Goal: Communication & Community: Answer question/provide support

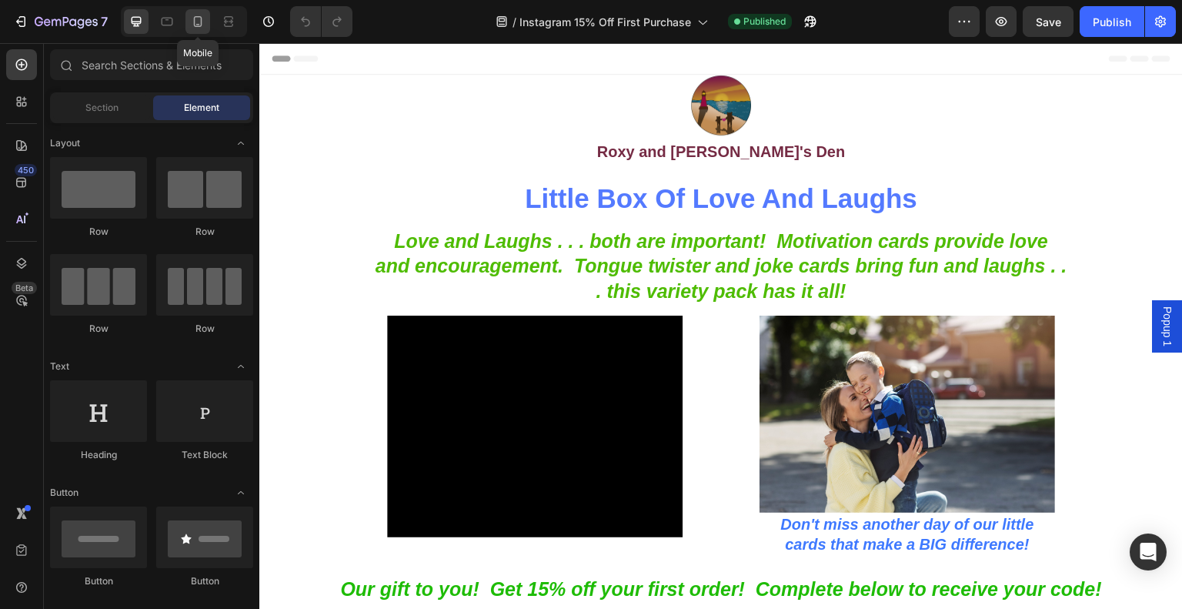
click at [205, 18] on div at bounding box center [197, 21] width 25 height 25
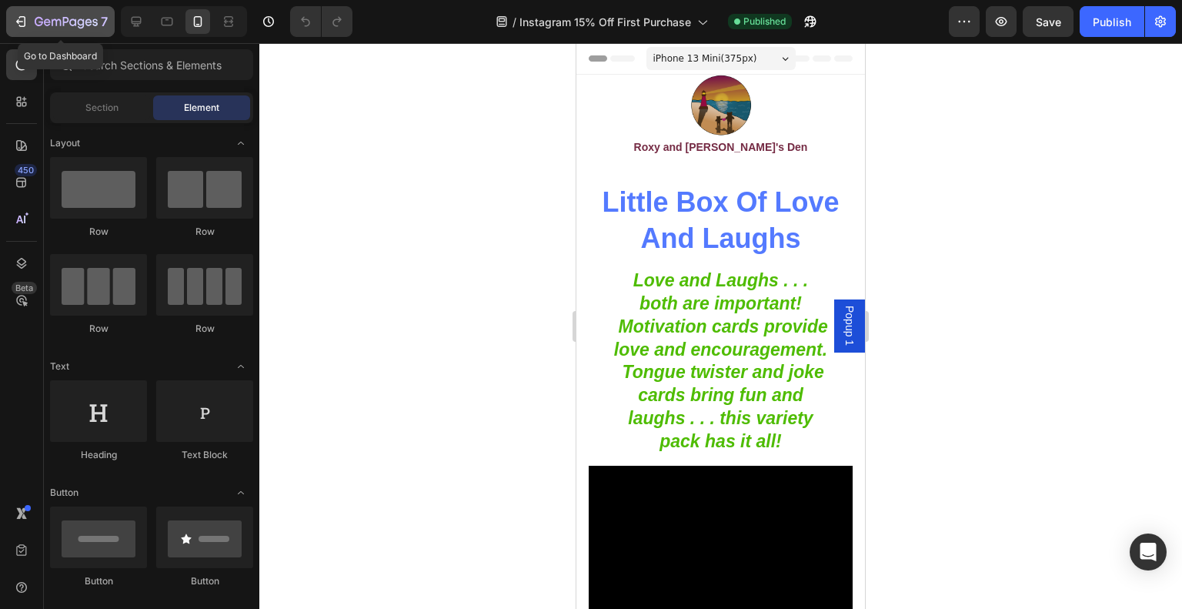
click at [31, 18] on div "7" at bounding box center [60, 21] width 95 height 18
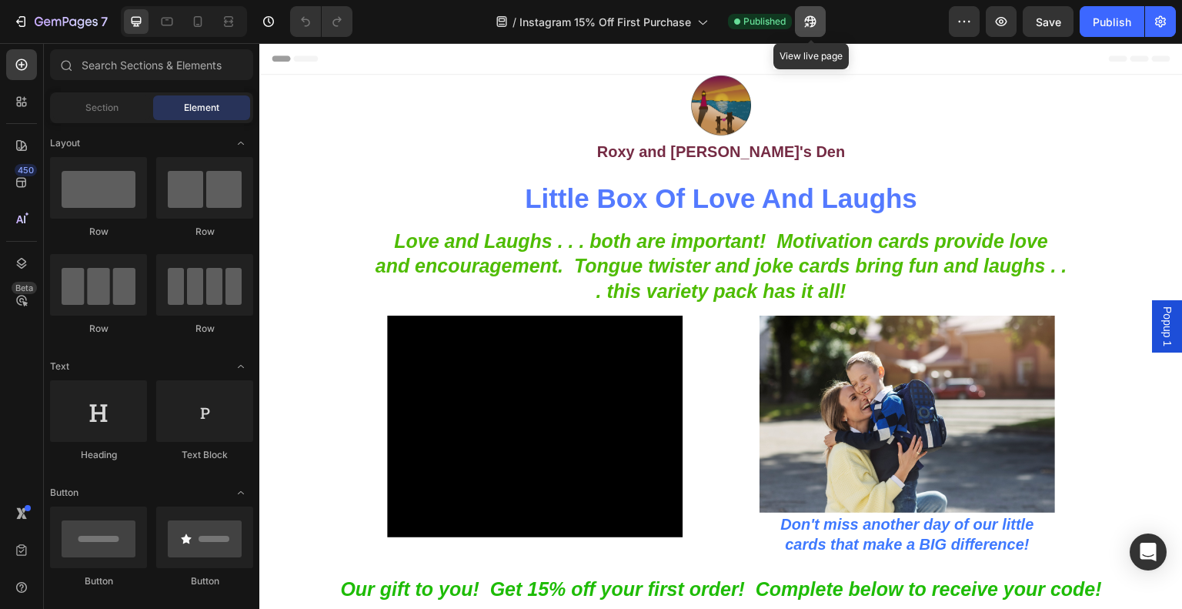
click at [816, 17] on icon "button" at bounding box center [809, 21] width 15 height 15
click at [1143, 536] on div "Open Intercom Messenger" at bounding box center [1148, 552] width 41 height 41
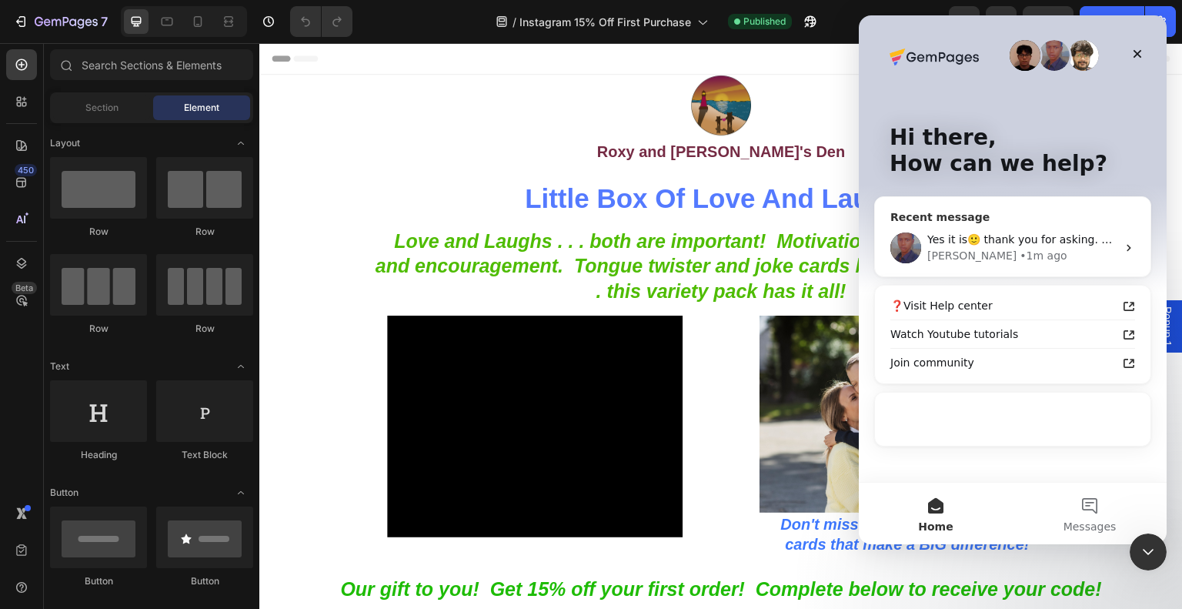
click at [1055, 251] on div "Jay • 1m ago" at bounding box center [1021, 256] width 189 height 16
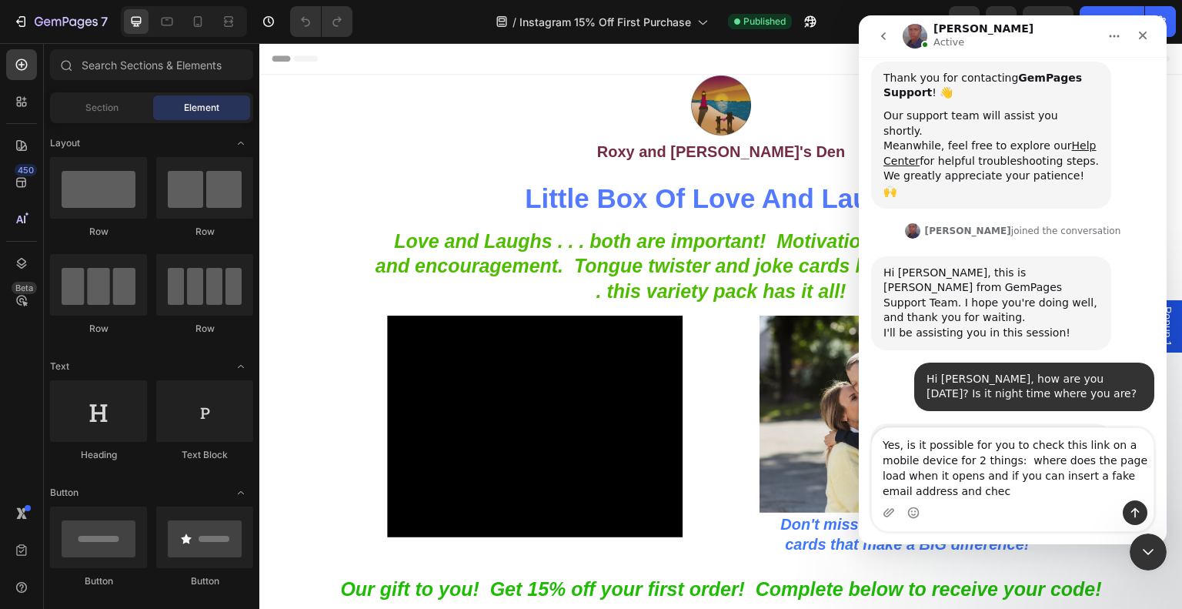
scroll to position [242, 0]
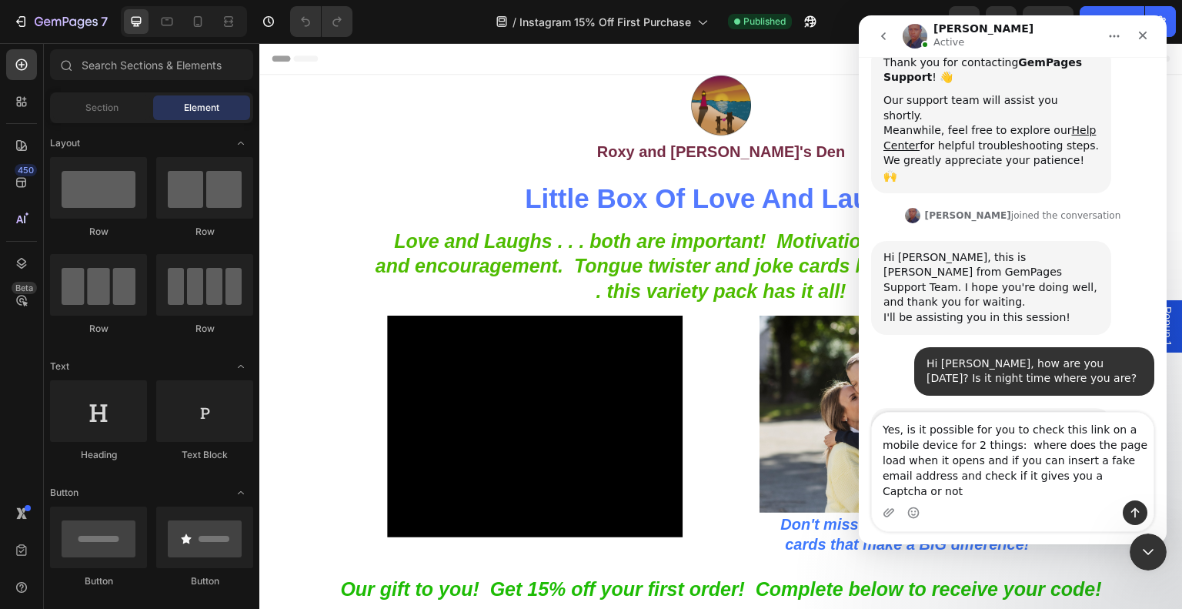
type textarea "Yes, is it possible for you to check this link on a mobile device for 2 things:…"
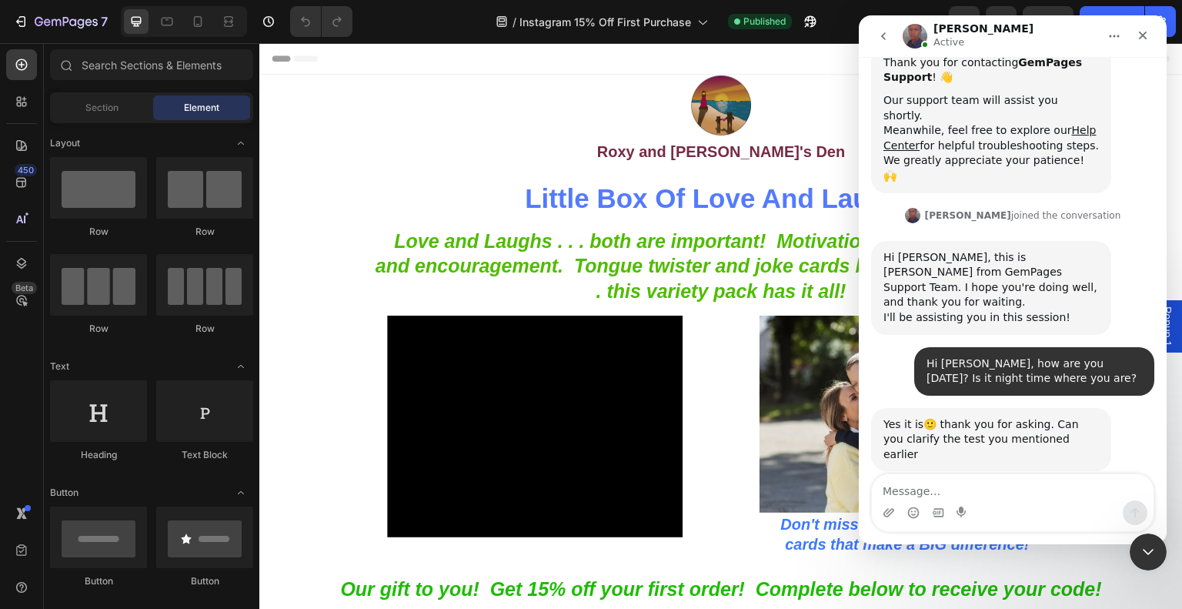
scroll to position [302, 0]
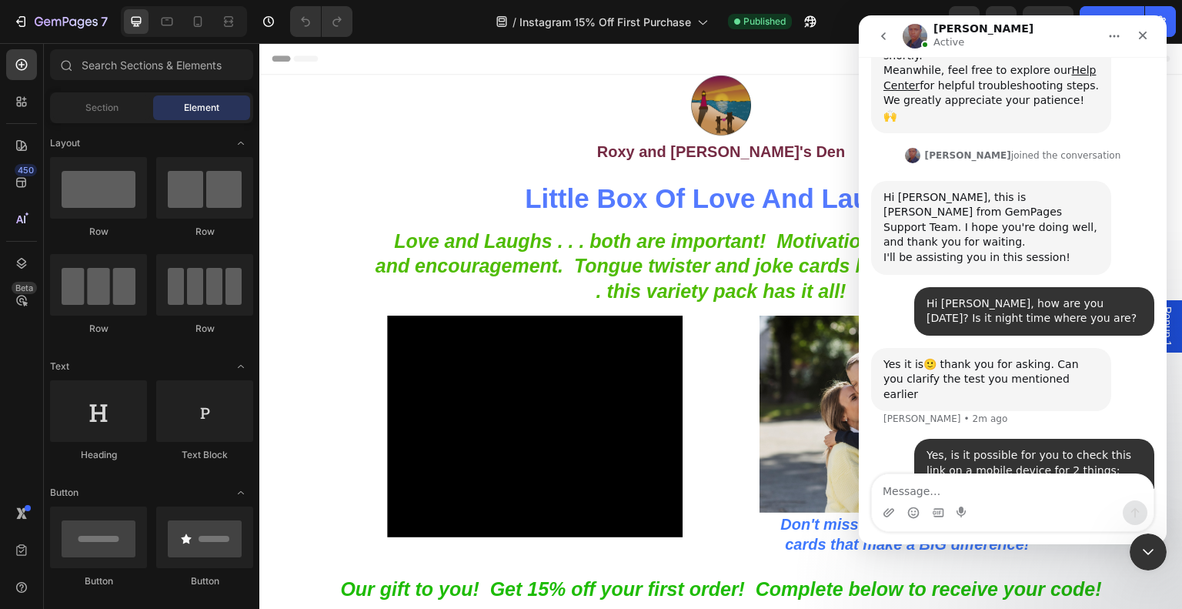
type textarea "[URL][DOMAIN_NAME]"
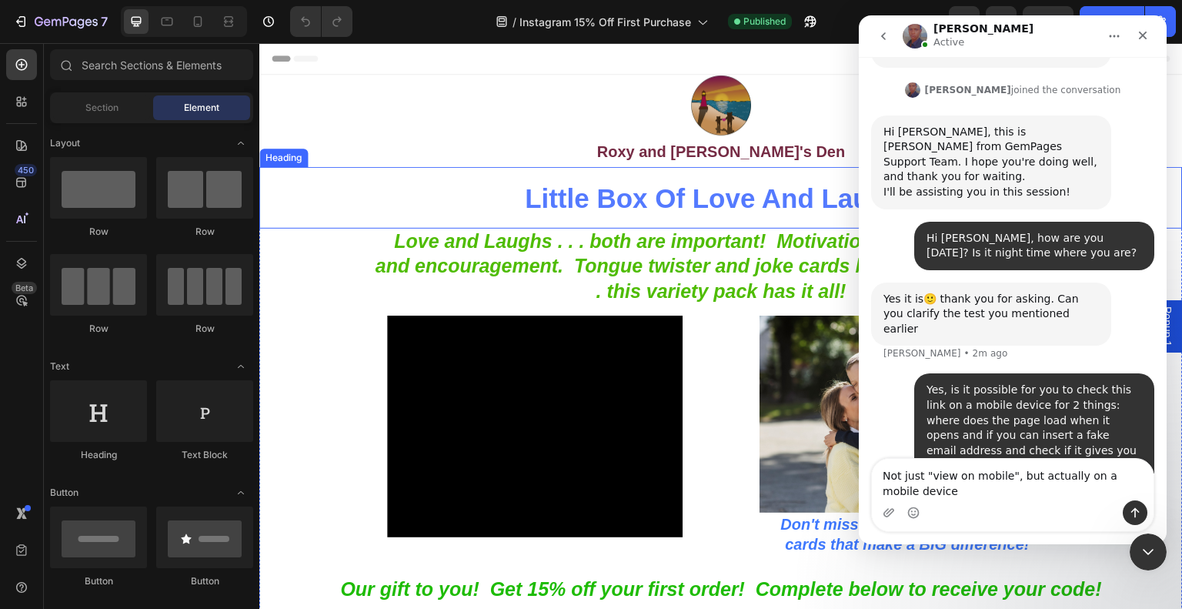
scroll to position [383, 0]
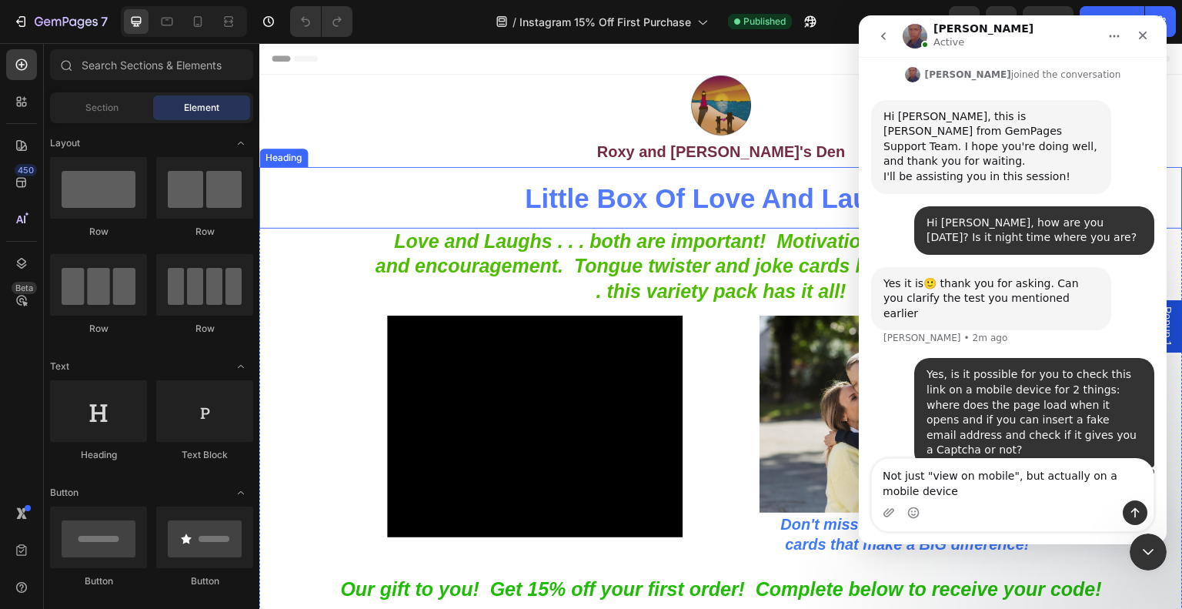
type textarea "Not just "view on mobile", but actually on a mobile device?"
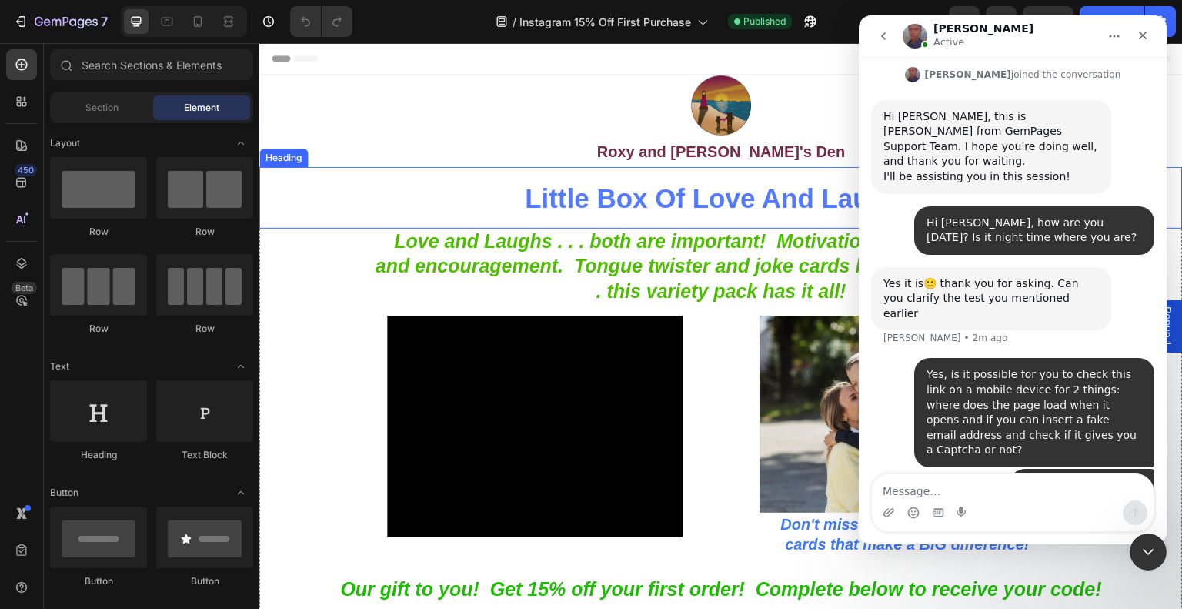
scroll to position [418, 0]
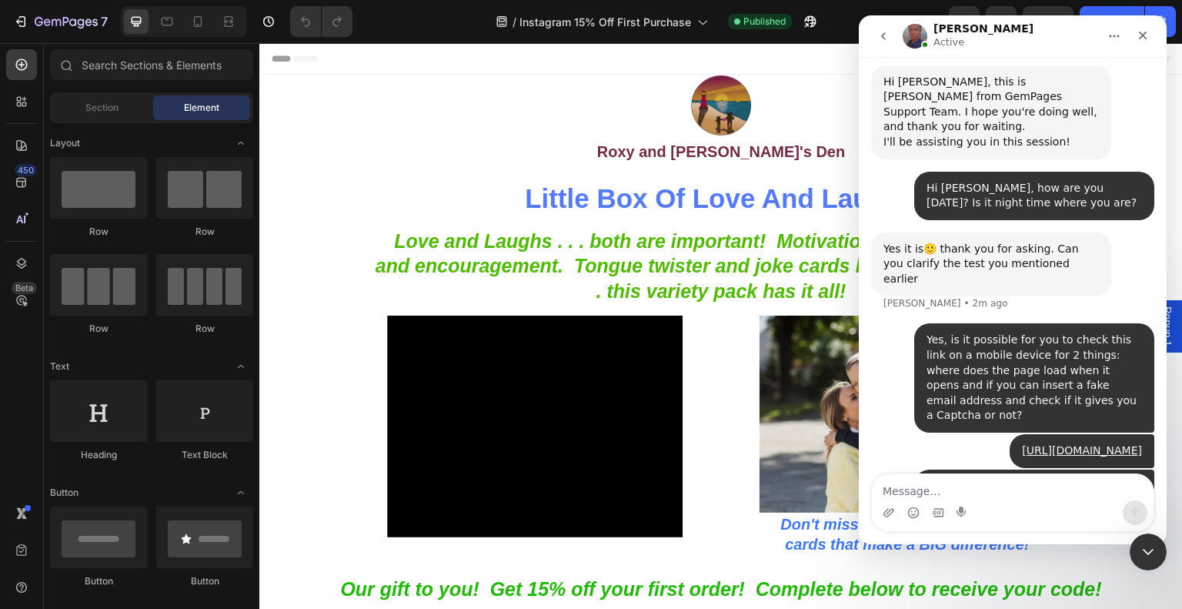
click at [879, 434] on div "https://roxyandluckysden.store/pages/instagram-15-off-first-purchase?_ab=0&key=…" at bounding box center [1012, 451] width 283 height 35
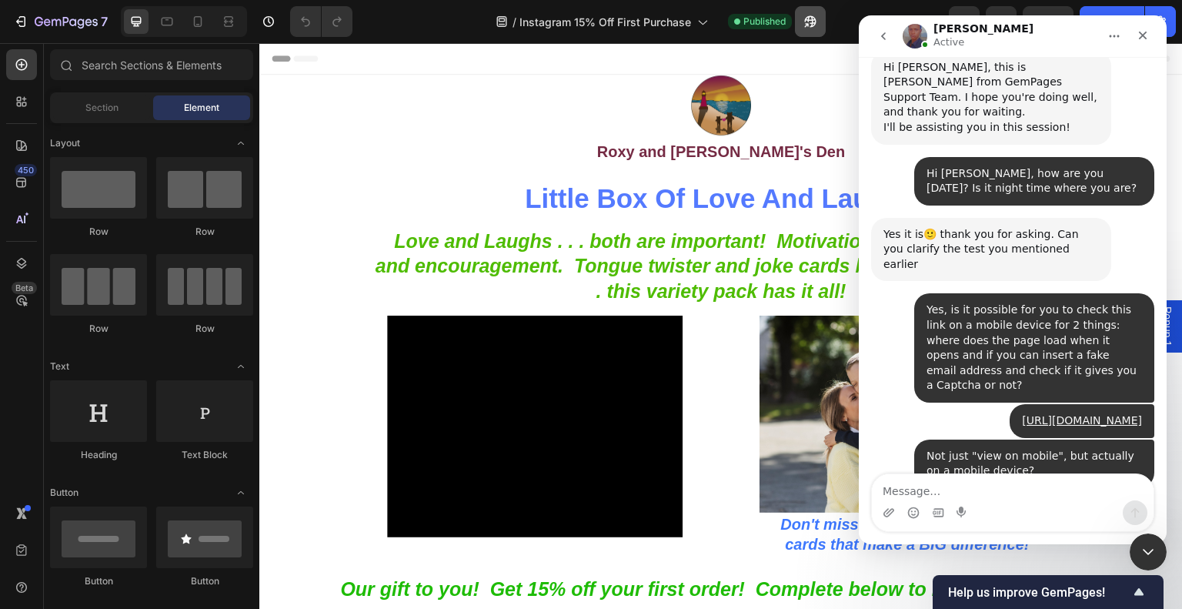
scroll to position [479, 0]
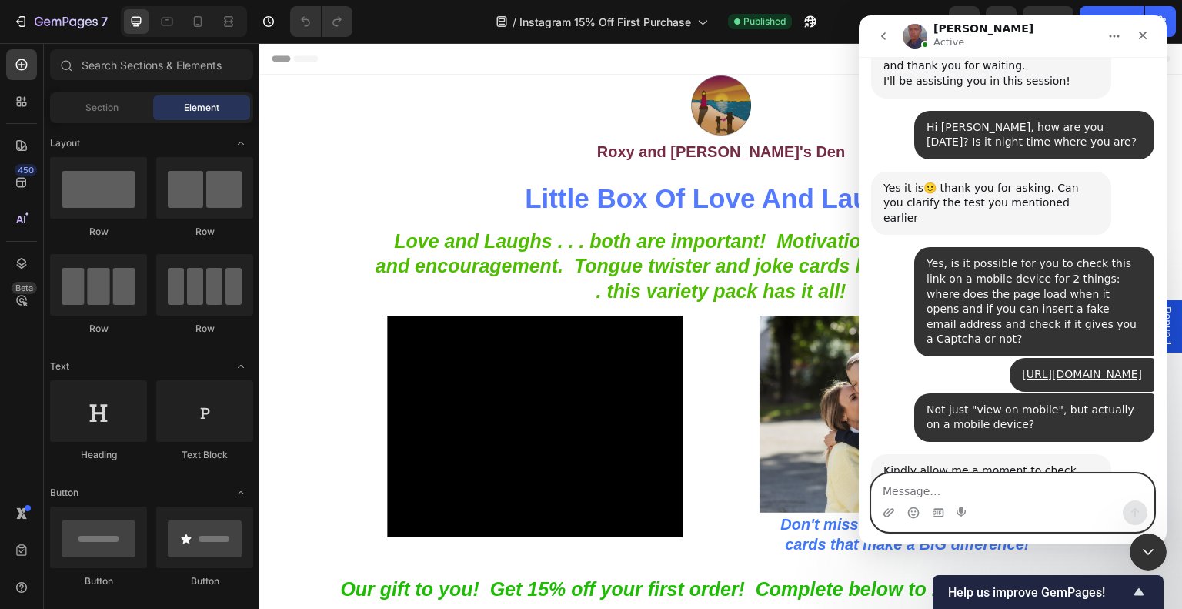
click at [1024, 477] on textarea "Message…" at bounding box center [1013, 487] width 282 height 26
type textarea "Thank you."
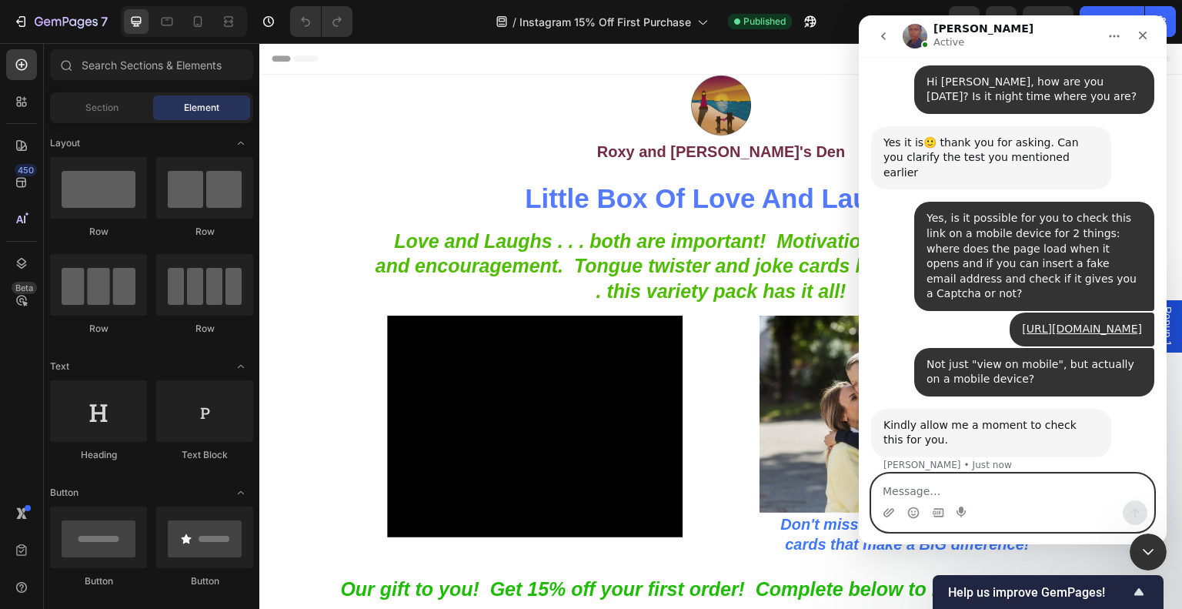
scroll to position [525, 0]
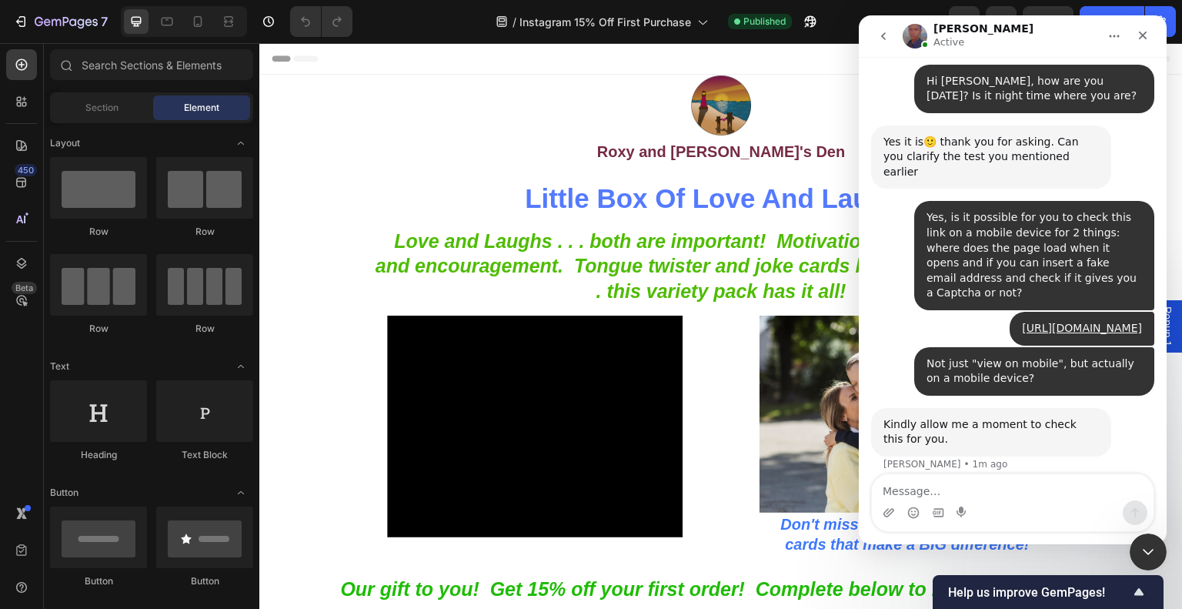
click at [1018, 484] on div "Thank you. Roxy • Just now" at bounding box center [1012, 510] width 283 height 52
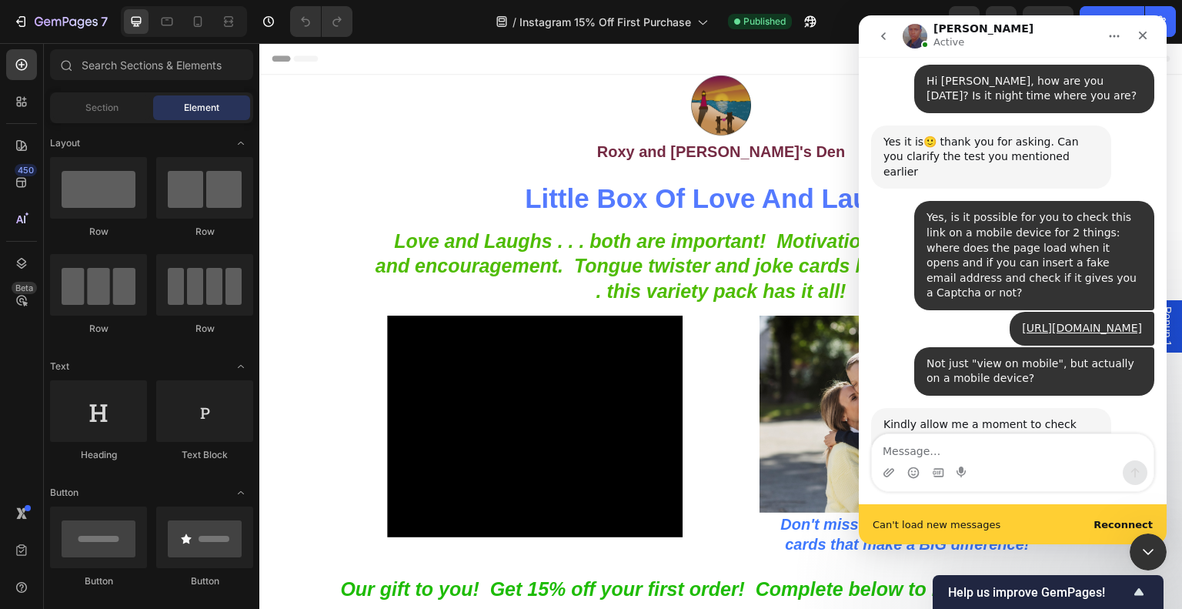
scroll to position [565, 0]
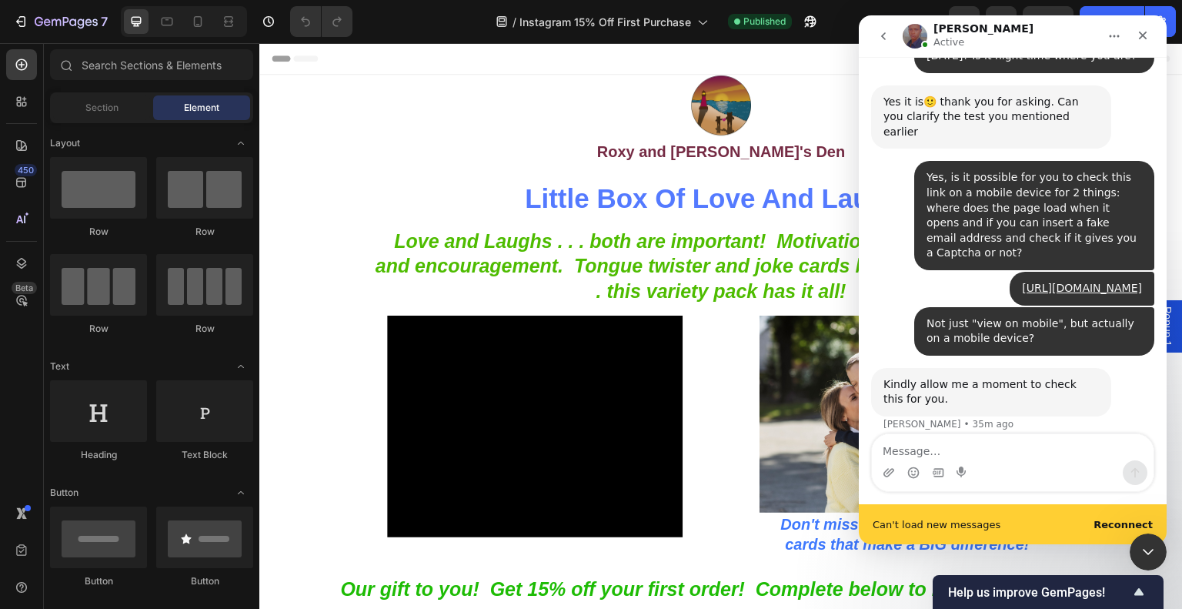
click at [1071, 526] on div "Can't load new messages Reconnect" at bounding box center [1013, 524] width 308 height 40
click at [1117, 528] on b "Reconnect" at bounding box center [1122, 525] width 59 height 12
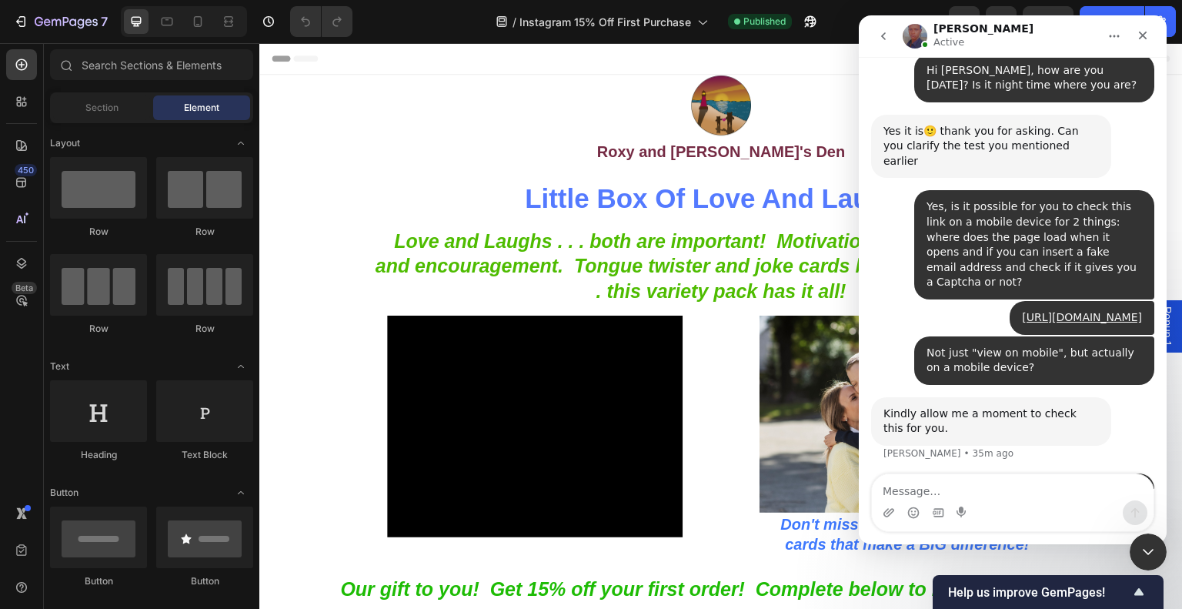
scroll to position [525, 0]
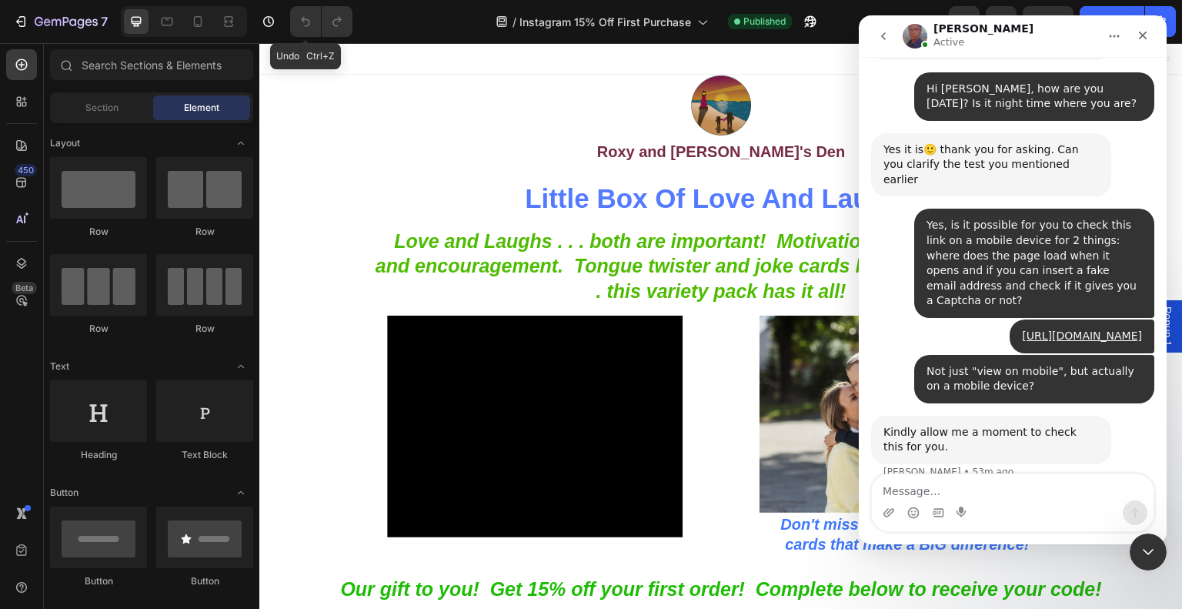
scroll to position [525, 0]
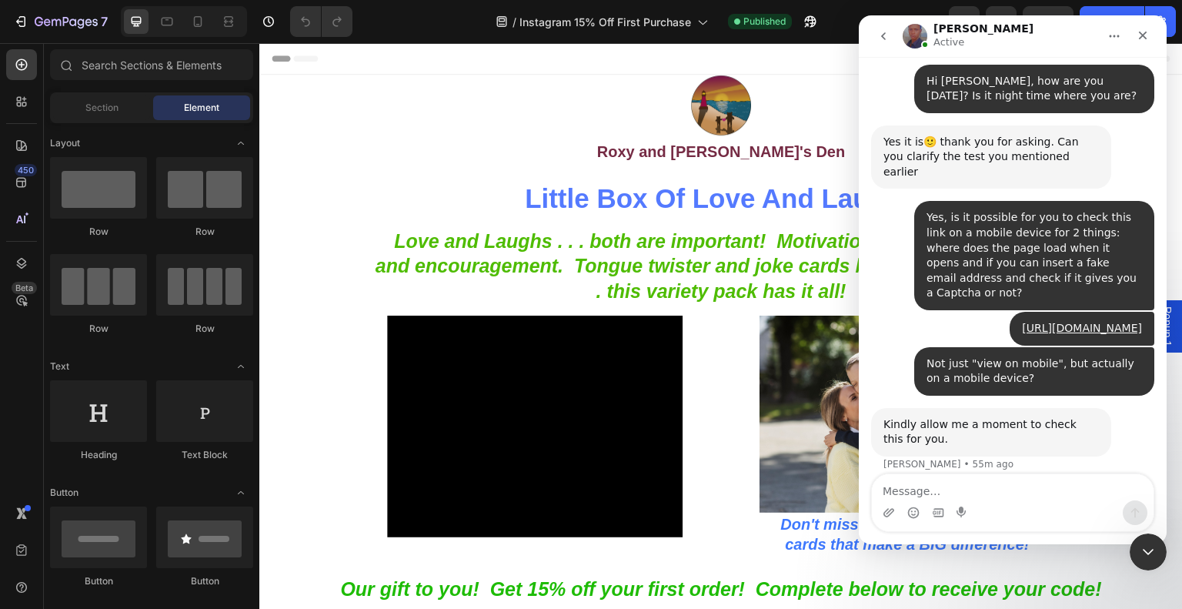
click at [889, 201] on div "Yes, is it possible for you to check this link on a mobile device for 2 things:…" at bounding box center [1012, 256] width 283 height 111
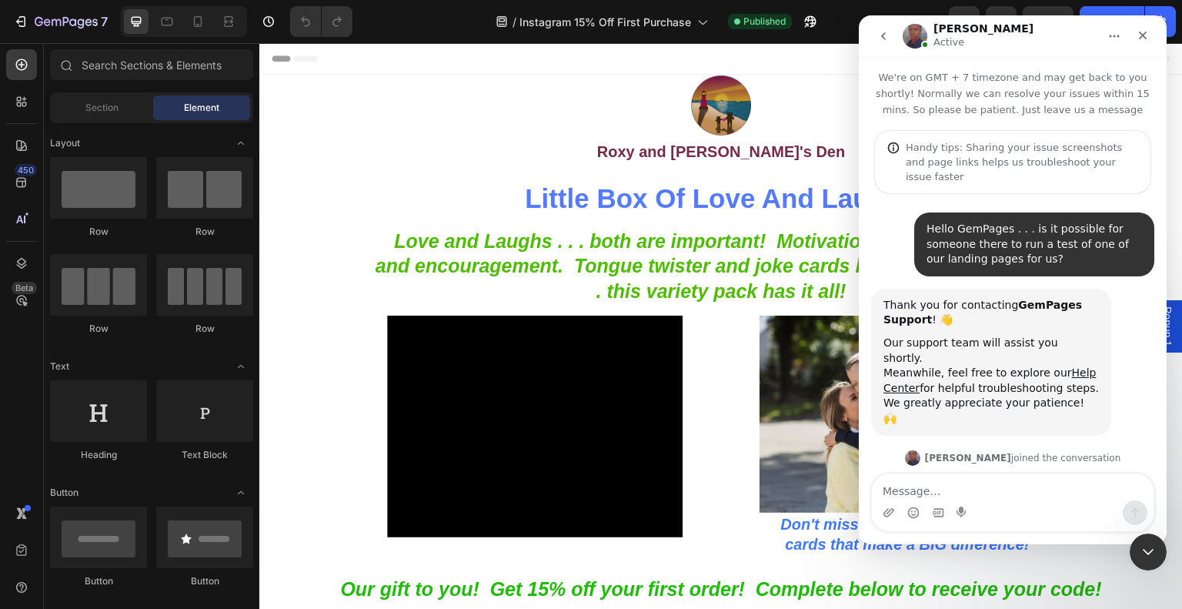
scroll to position [525, 0]
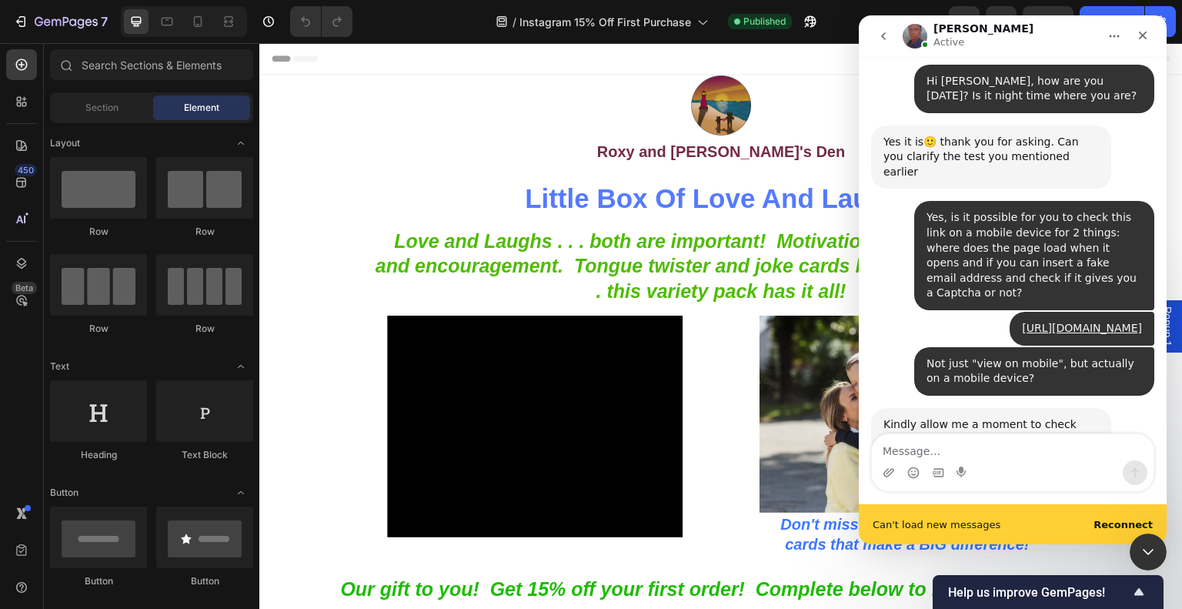
scroll to position [565, 0]
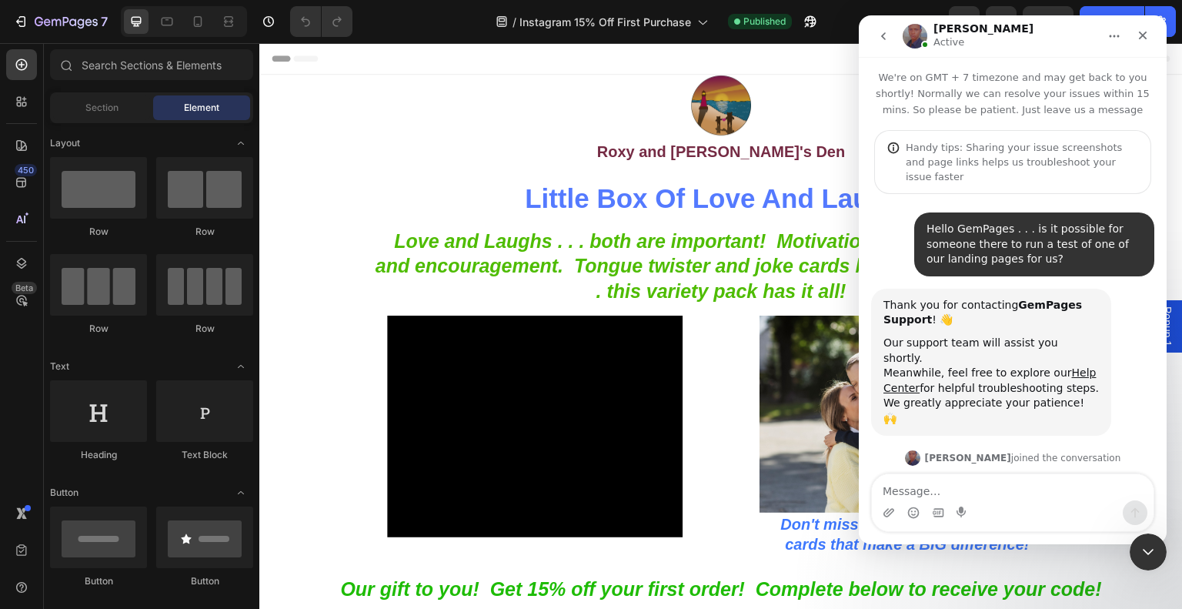
scroll to position [525, 0]
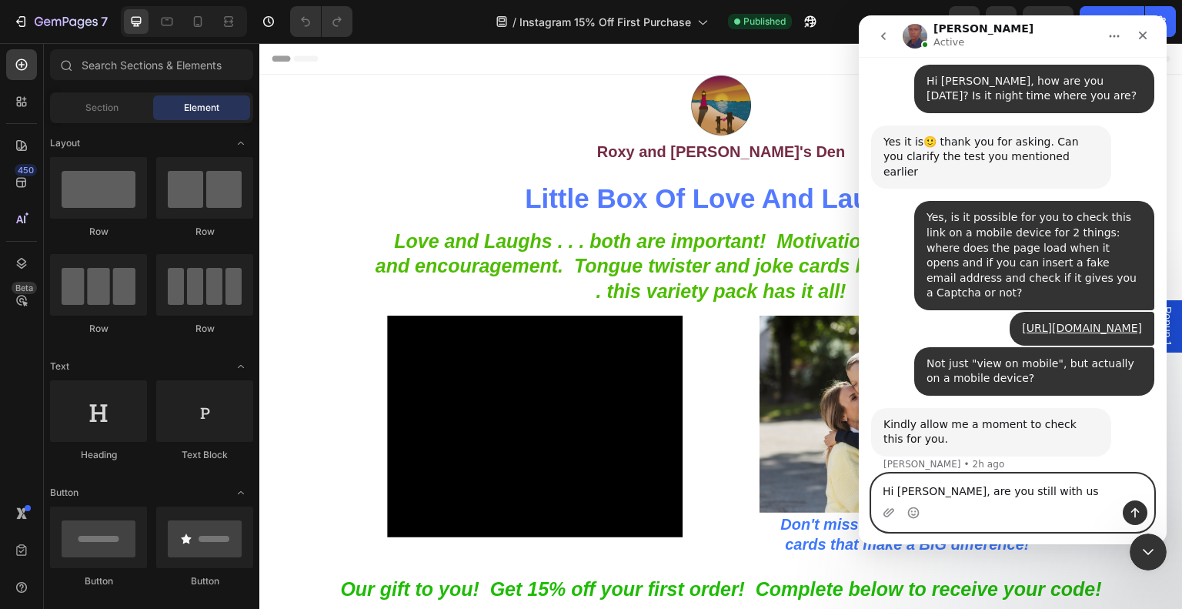
type textarea "Hi [PERSON_NAME], are you still with us?"
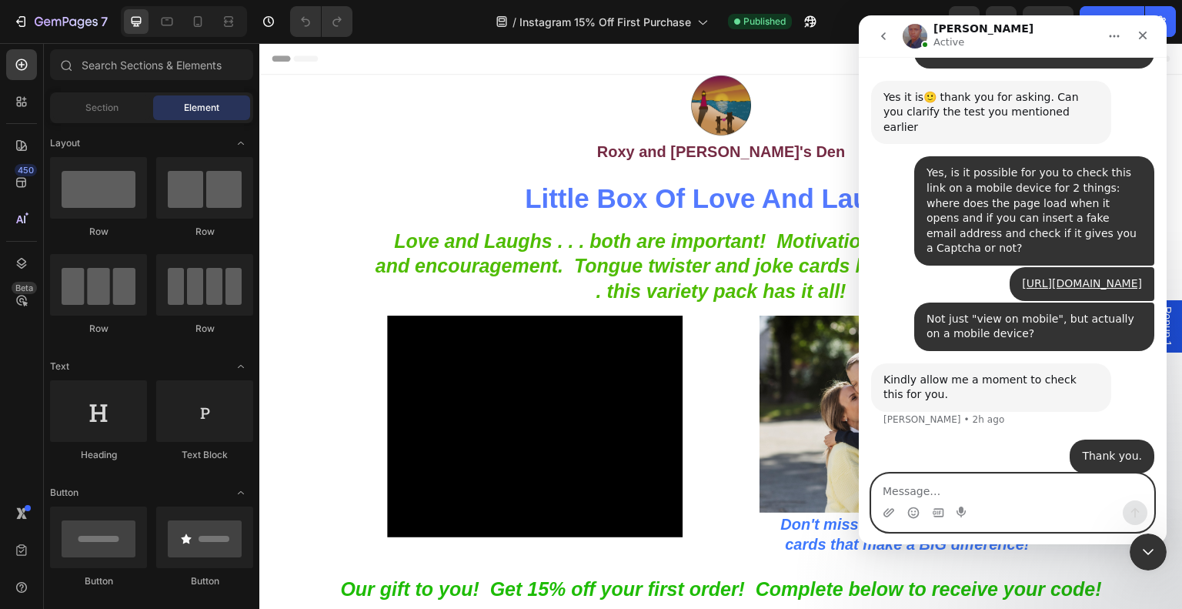
scroll to position [570, 0]
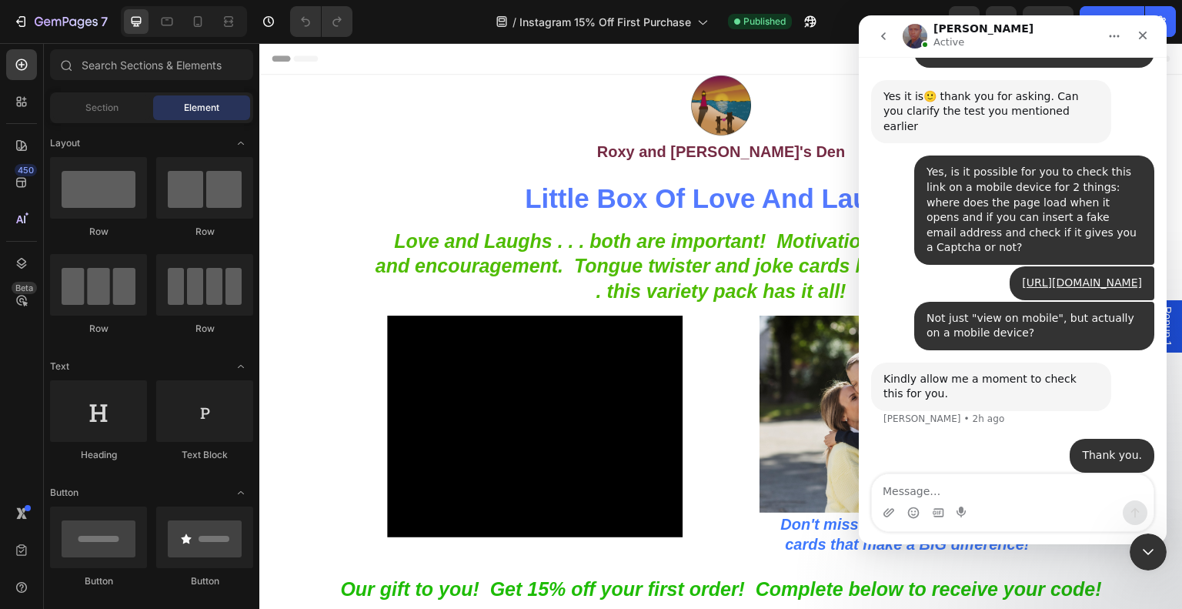
click at [905, 439] on div "Thank you. Roxy • 2h ago" at bounding box center [1012, 462] width 283 height 46
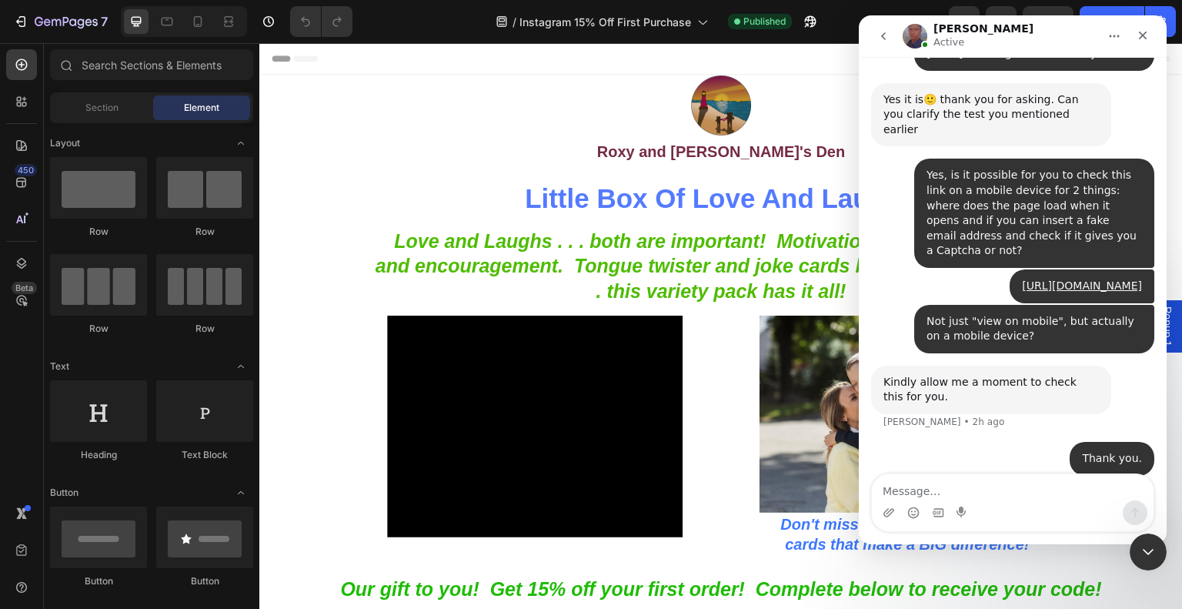
scroll to position [570, 0]
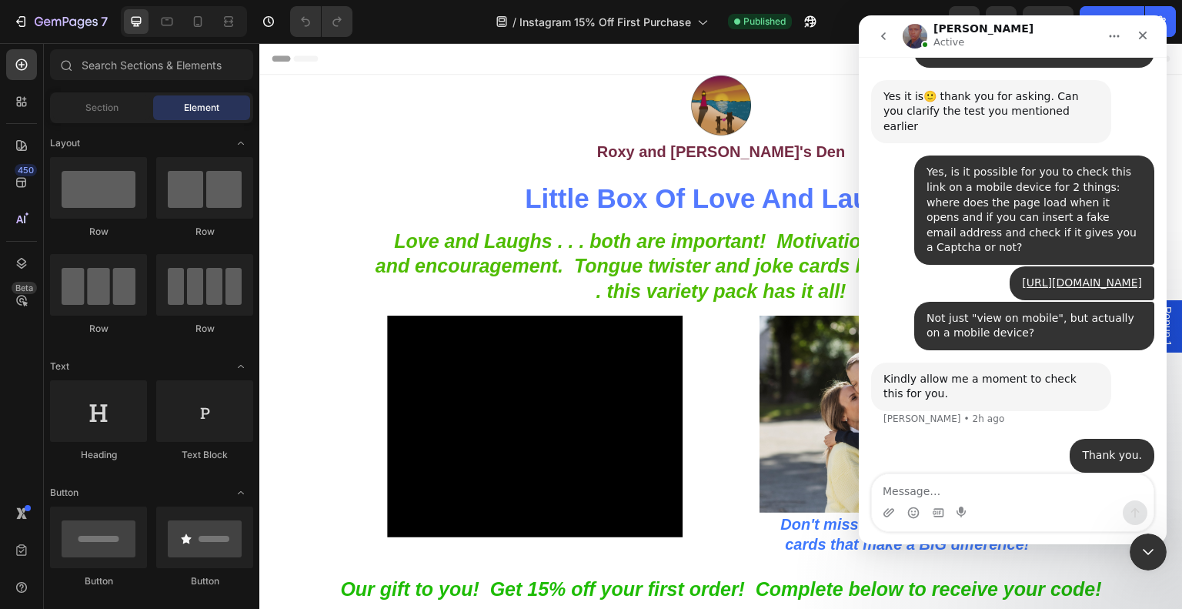
click at [874, 266] on div "[URL][DOMAIN_NAME] Roxy • 2h ago" at bounding box center [1012, 283] width 283 height 35
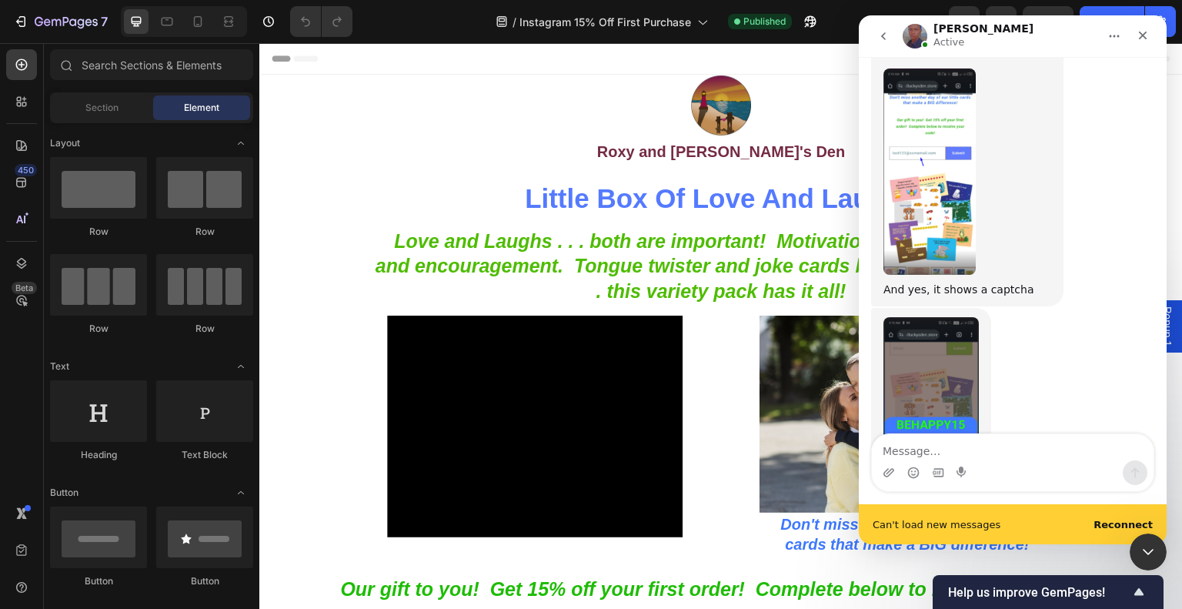
scroll to position [1478, 0]
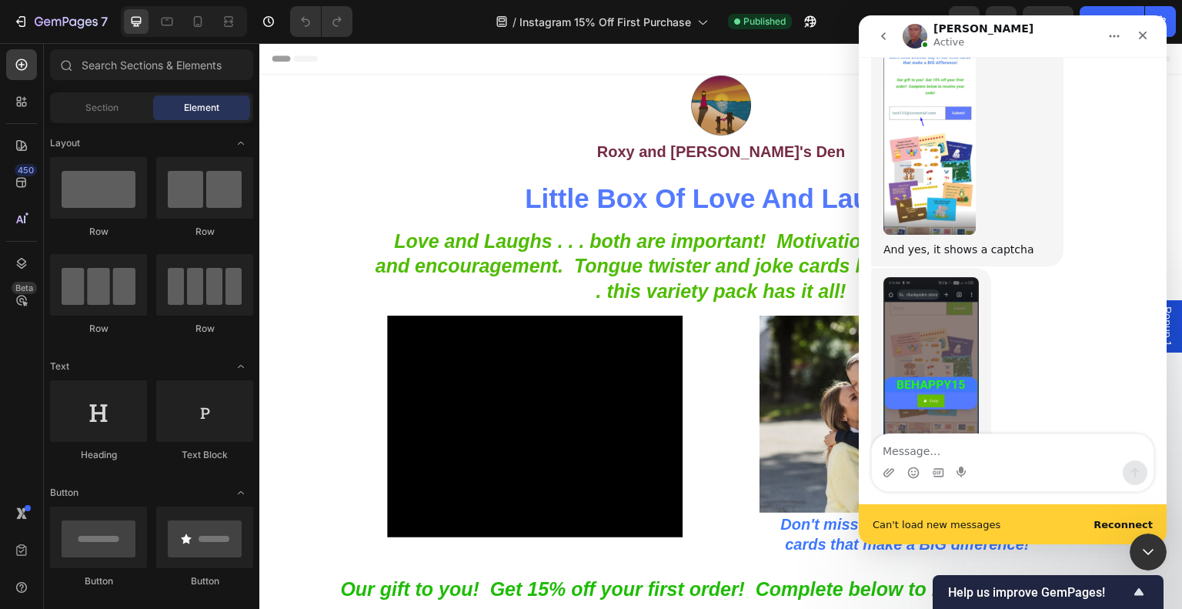
click at [1061, 516] on div "Can't load new messages Reconnect" at bounding box center [1013, 524] width 308 height 40
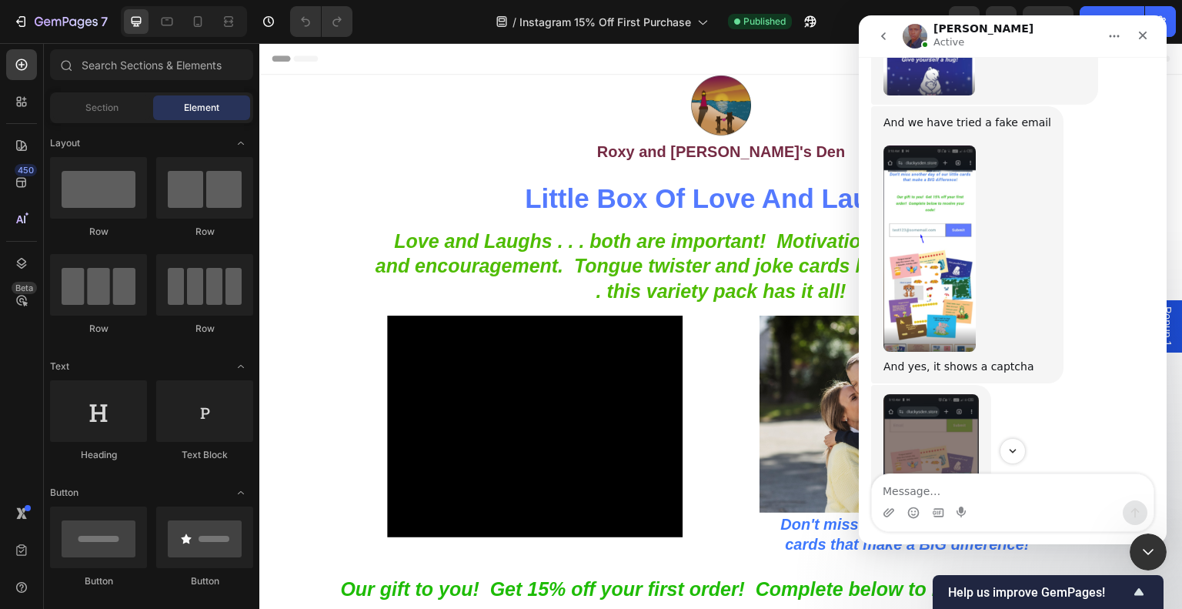
scroll to position [1438, 0]
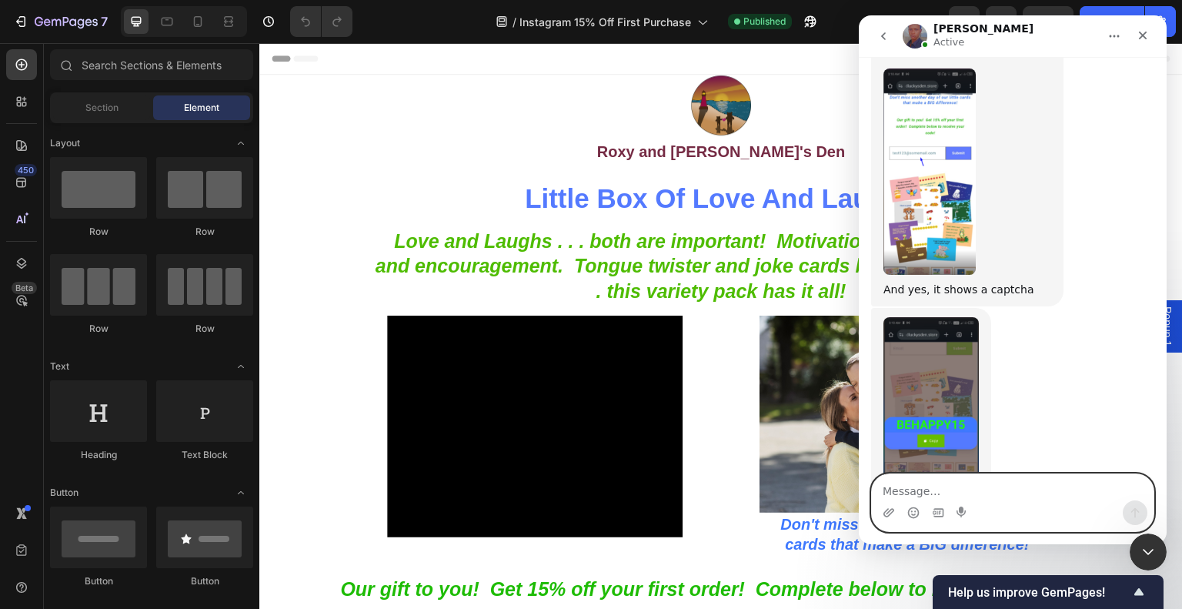
click at [1036, 481] on textarea "Message…" at bounding box center [1013, 487] width 282 height 26
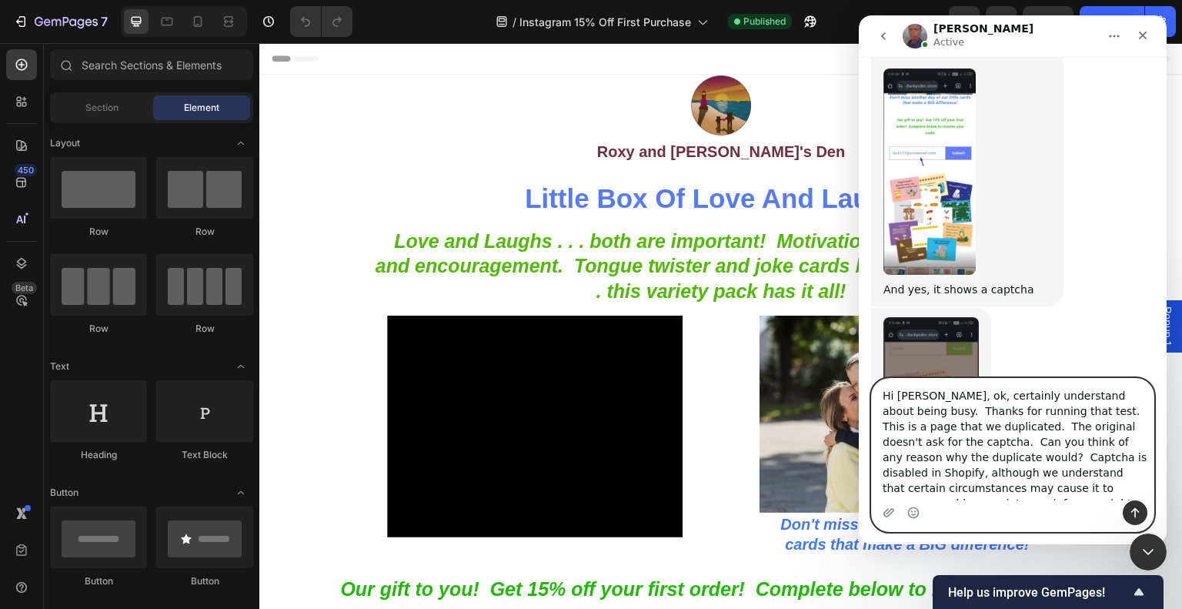
scroll to position [10, 0]
type textarea "Hi [PERSON_NAME], ok, certainly understand about being busy. Thanks for running…"
click at [1124, 514] on button "Send a message…" at bounding box center [1134, 512] width 25 height 25
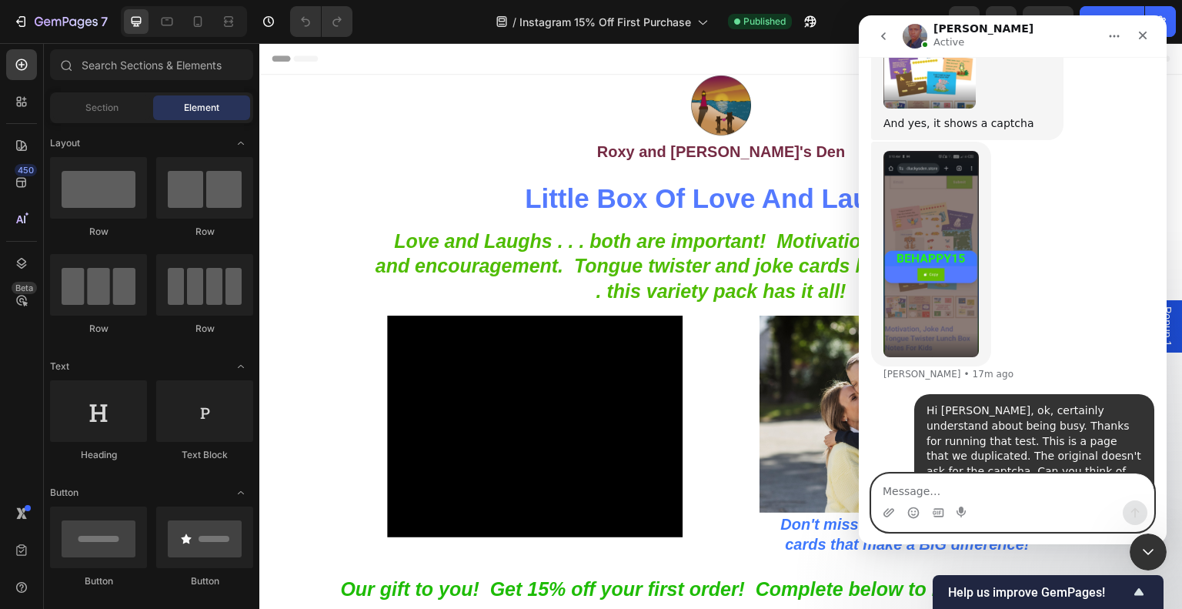
scroll to position [1605, 0]
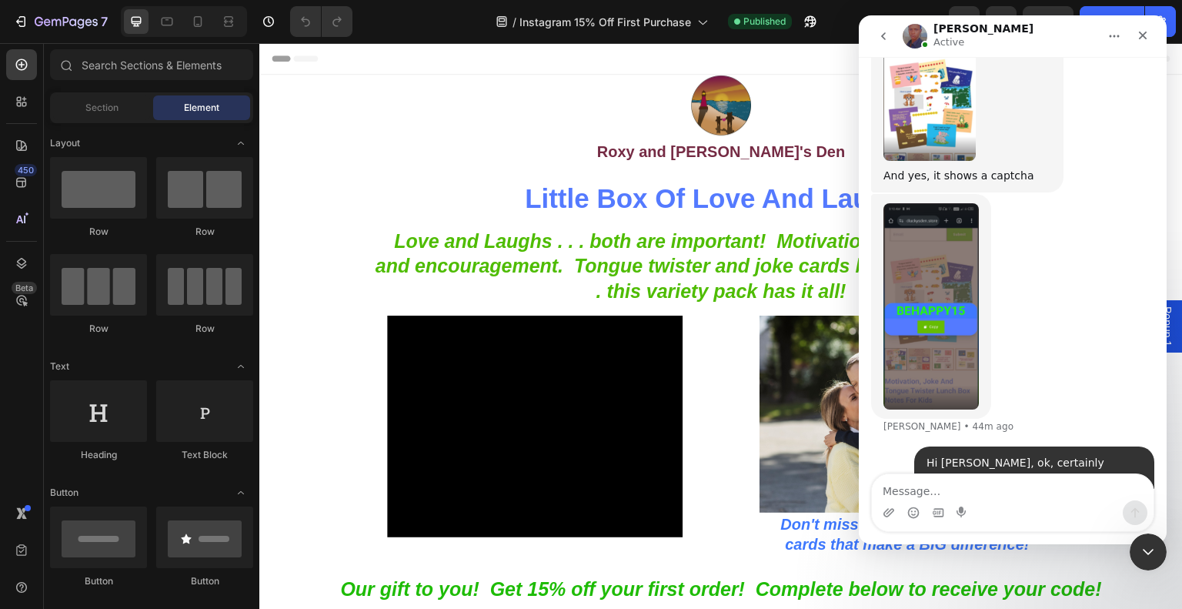
scroll to position [1605, 0]
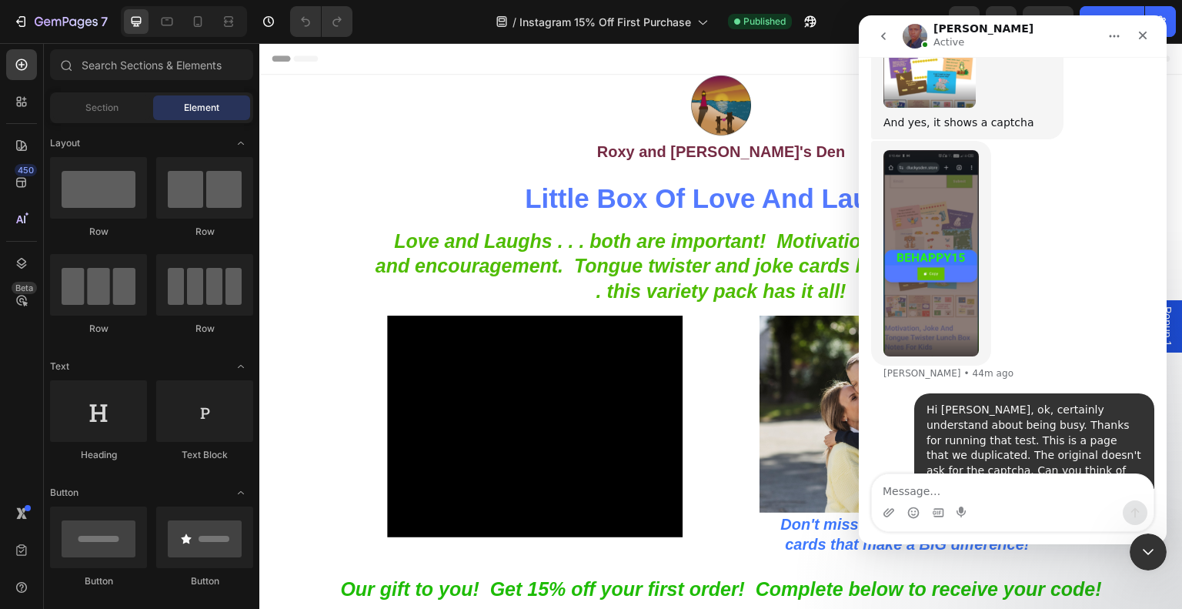
click at [1076, 236] on div "[PERSON_NAME] • 44m ago" at bounding box center [1012, 267] width 283 height 252
